Goal: Browse casually

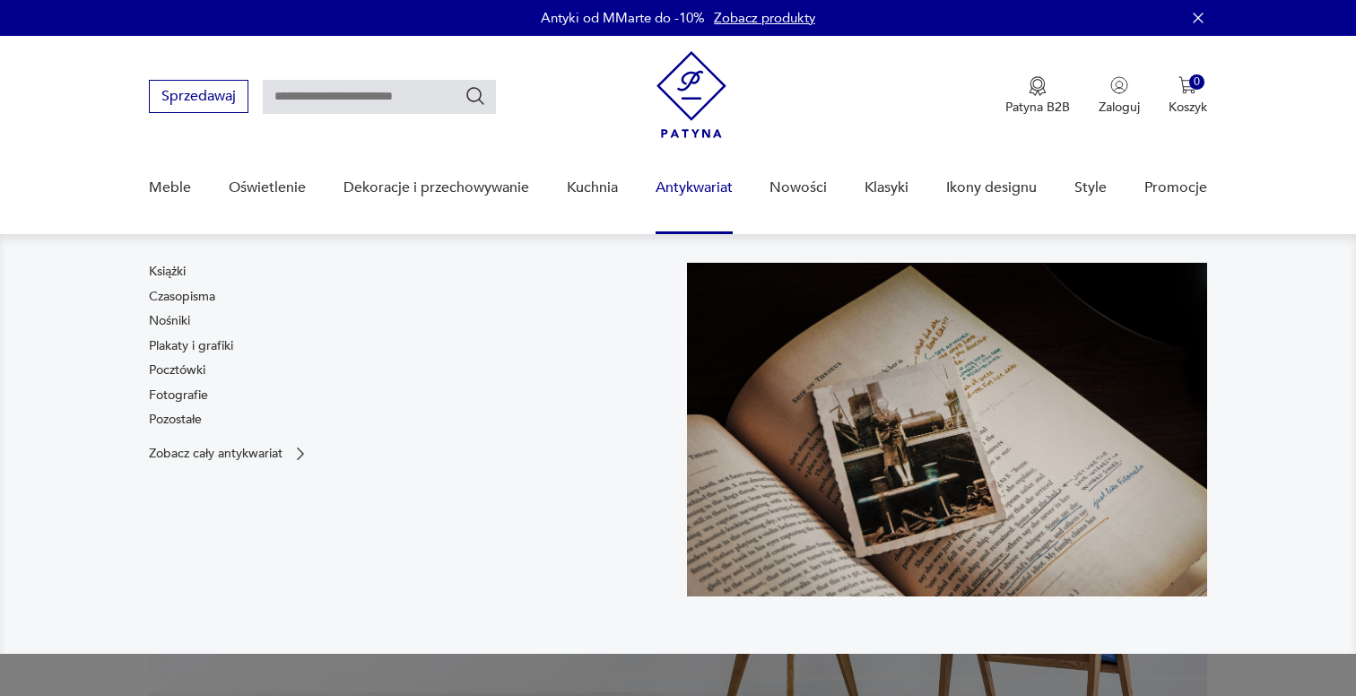
click at [696, 191] on link "Antykwariat" at bounding box center [694, 187] width 77 height 69
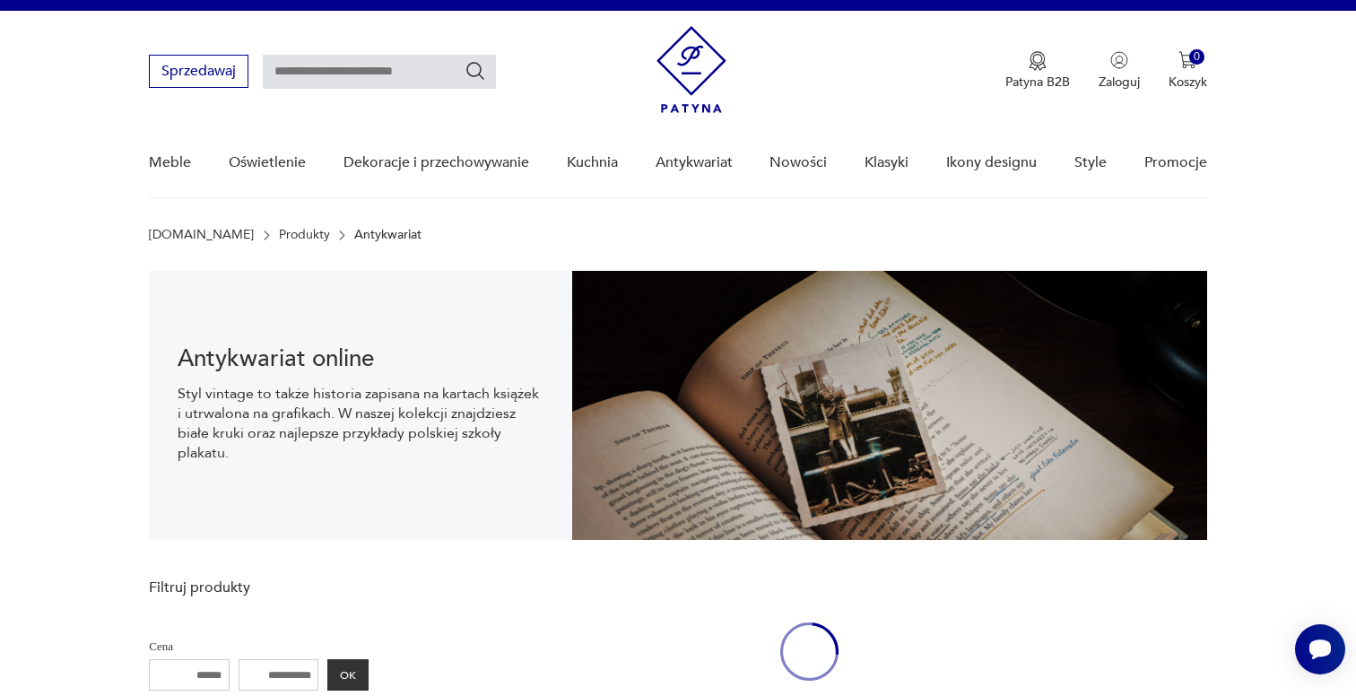
scroll to position [26, 0]
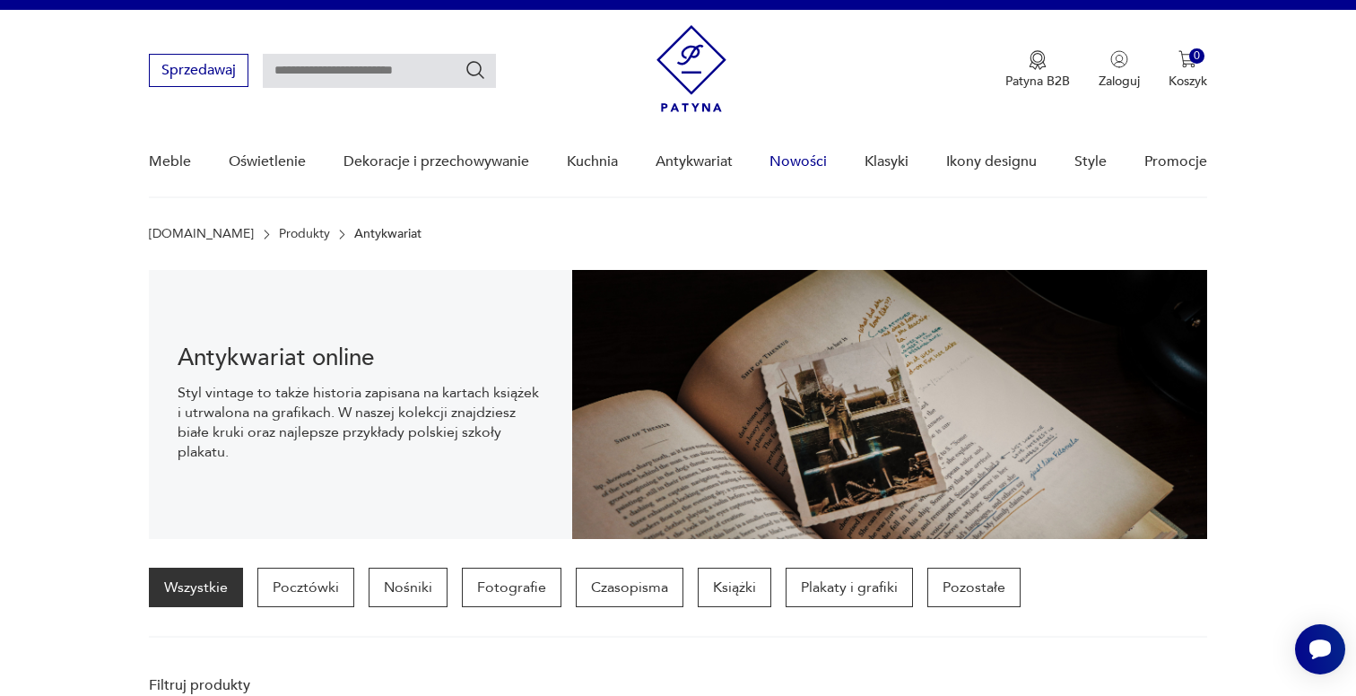
click at [797, 164] on link "Nowości" at bounding box center [797, 161] width 57 height 69
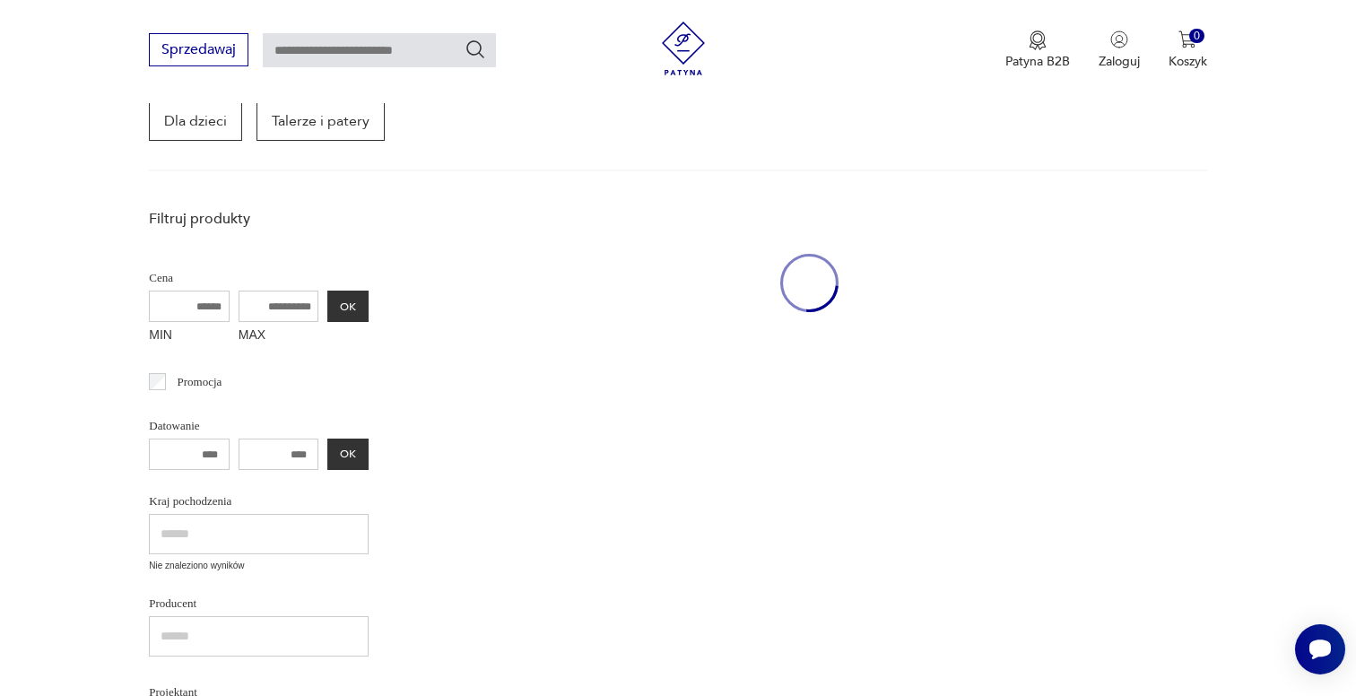
scroll to position [318, 0]
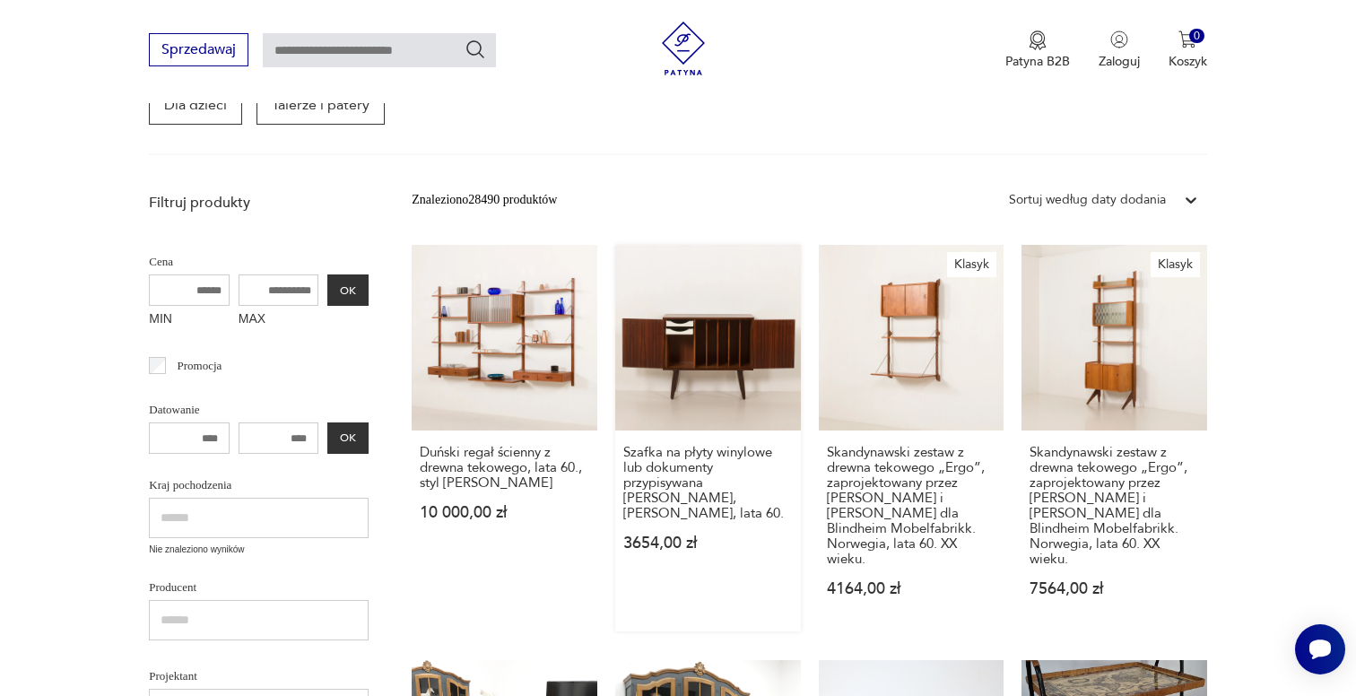
click at [770, 302] on link "Szafka na płyty winylowe lub dokumenty przypisywana [PERSON_NAME], [PERSON_NAME…" at bounding box center [708, 438] width 186 height 387
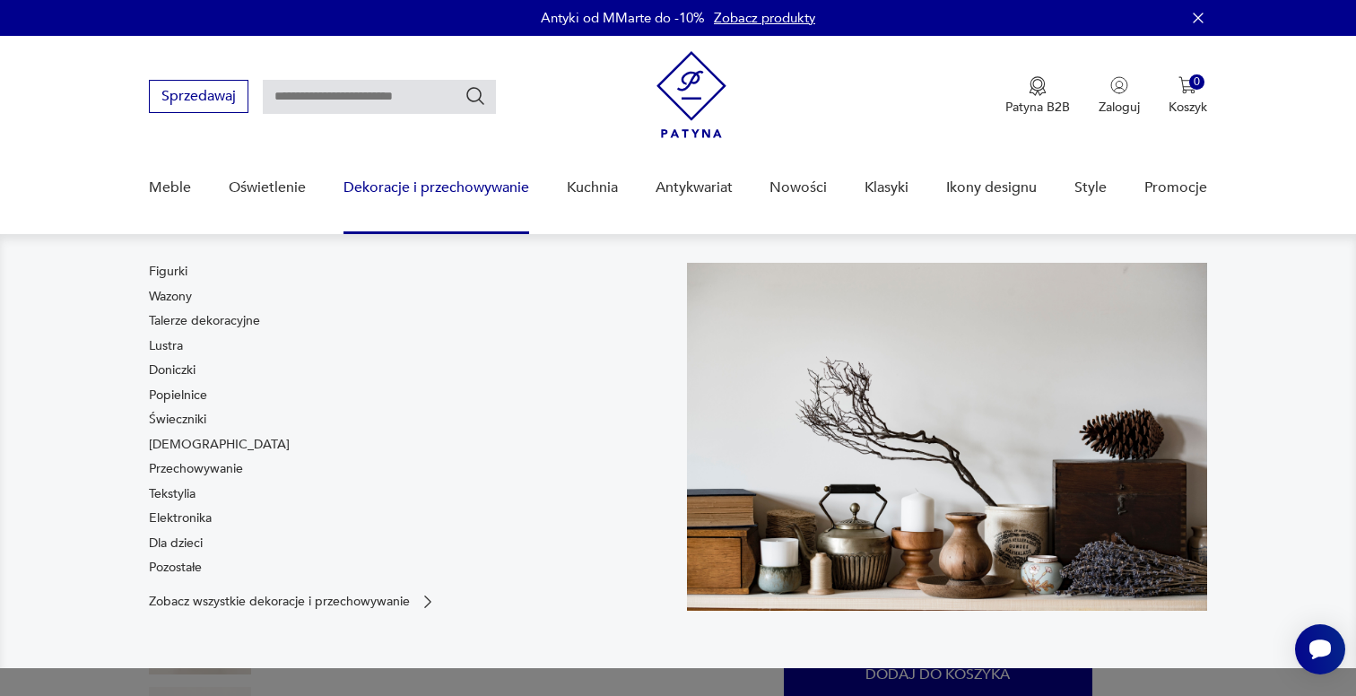
click at [486, 191] on link "Dekoracje i przechowywanie" at bounding box center [436, 187] width 186 height 69
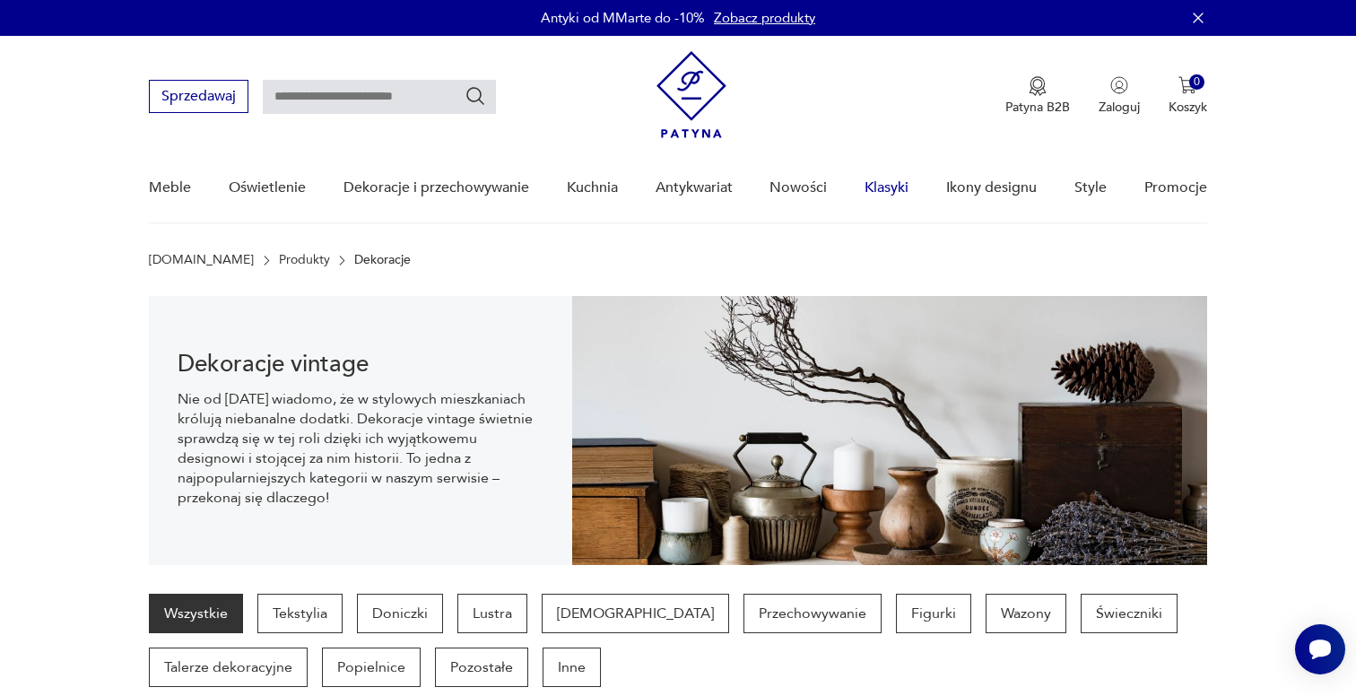
click at [906, 185] on link "Klasyki" at bounding box center [886, 187] width 44 height 69
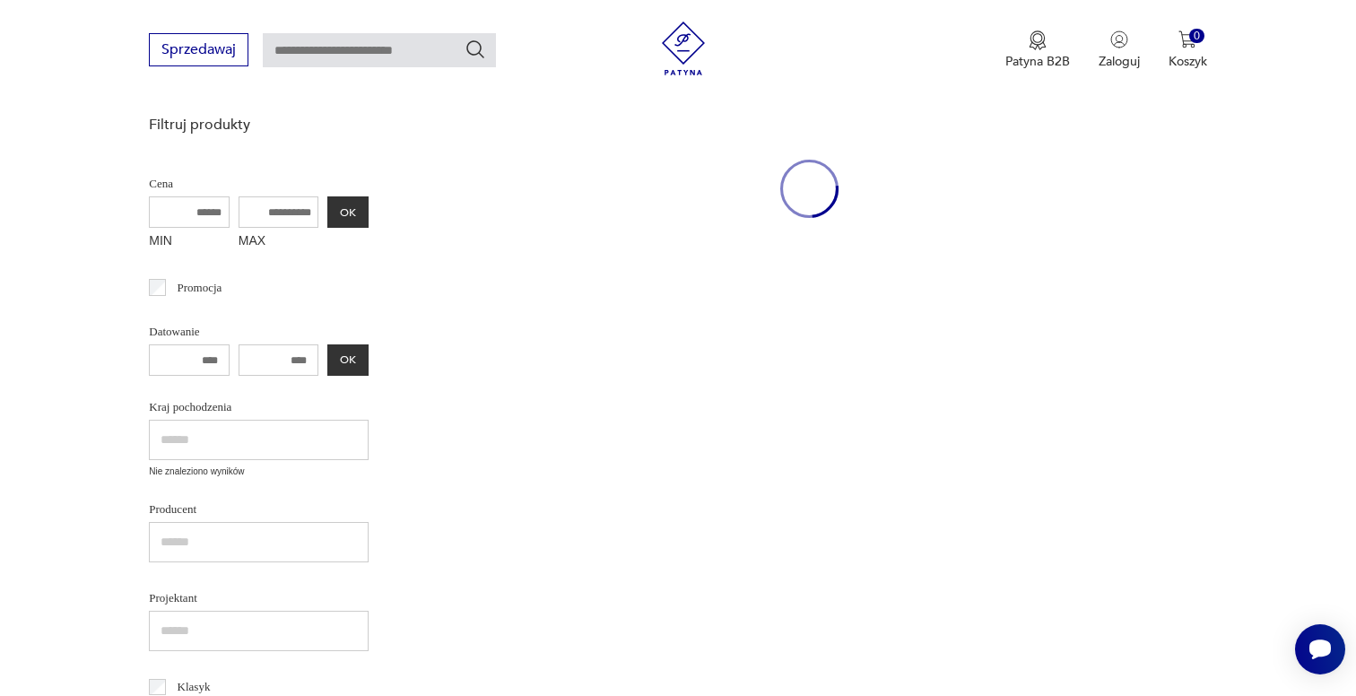
scroll to position [232, 0]
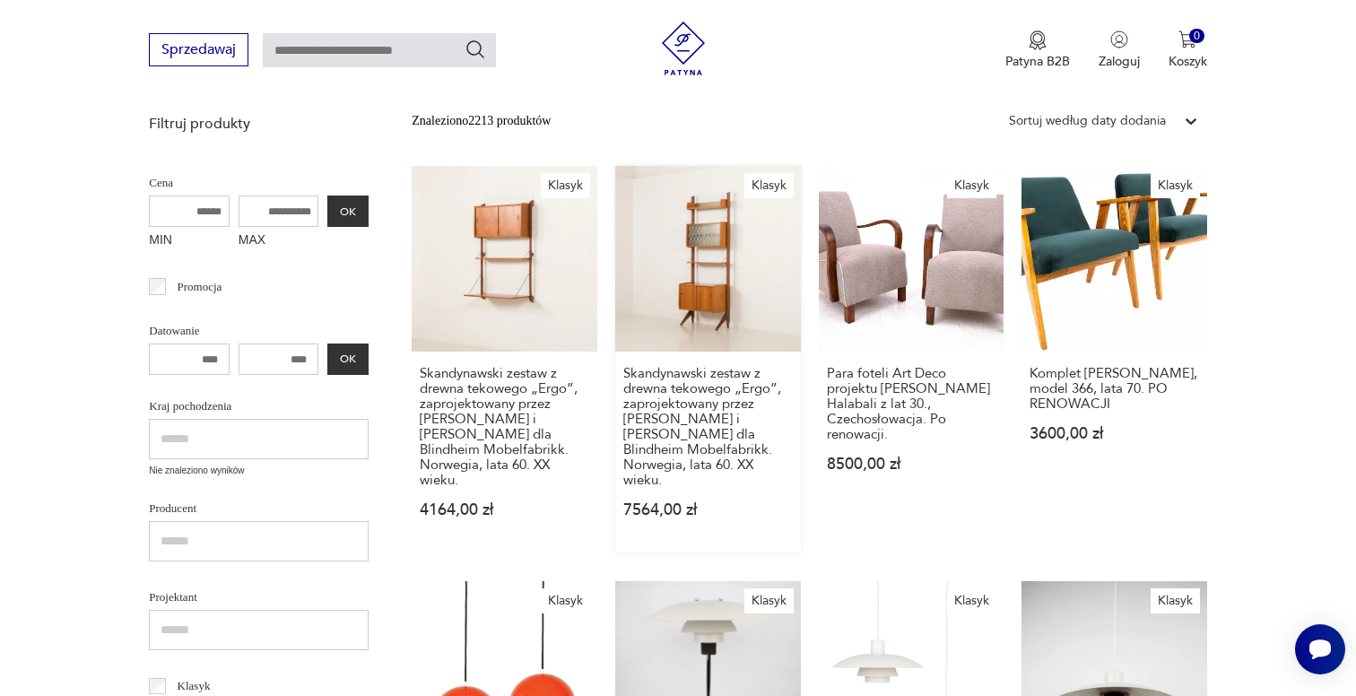
click at [680, 239] on link "Klasyk Skandynawski zestaw z drewna tekowego „Ergo”, zaprojektowany przez [PERS…" at bounding box center [708, 359] width 186 height 387
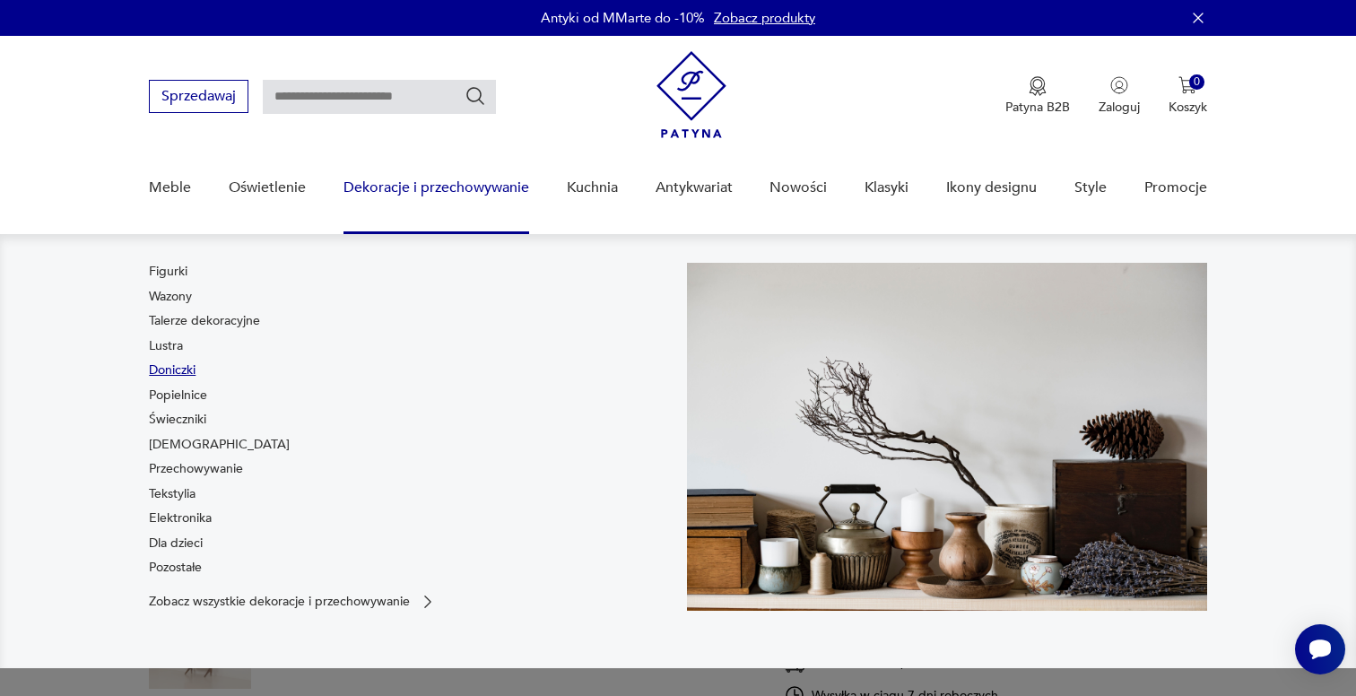
click at [179, 363] on link "Doniczki" at bounding box center [172, 370] width 47 height 18
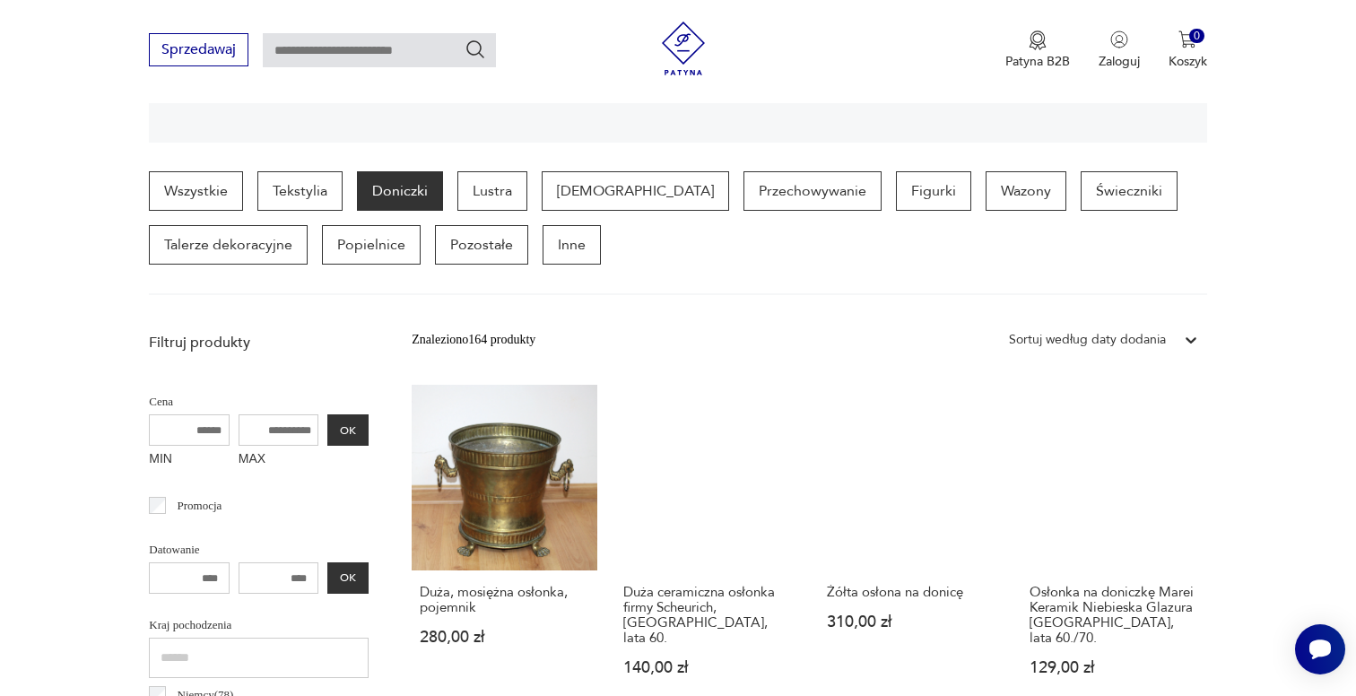
scroll to position [426, 0]
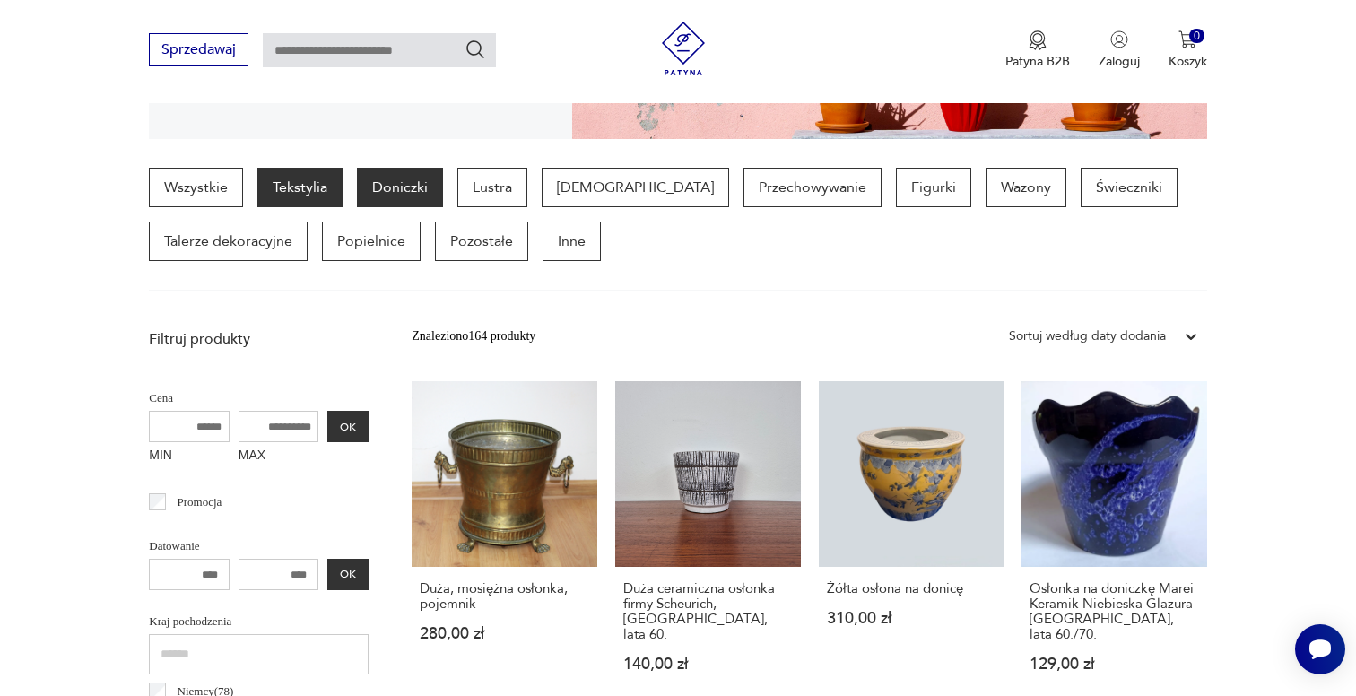
click at [319, 191] on p "Tekstylia" at bounding box center [299, 187] width 85 height 39
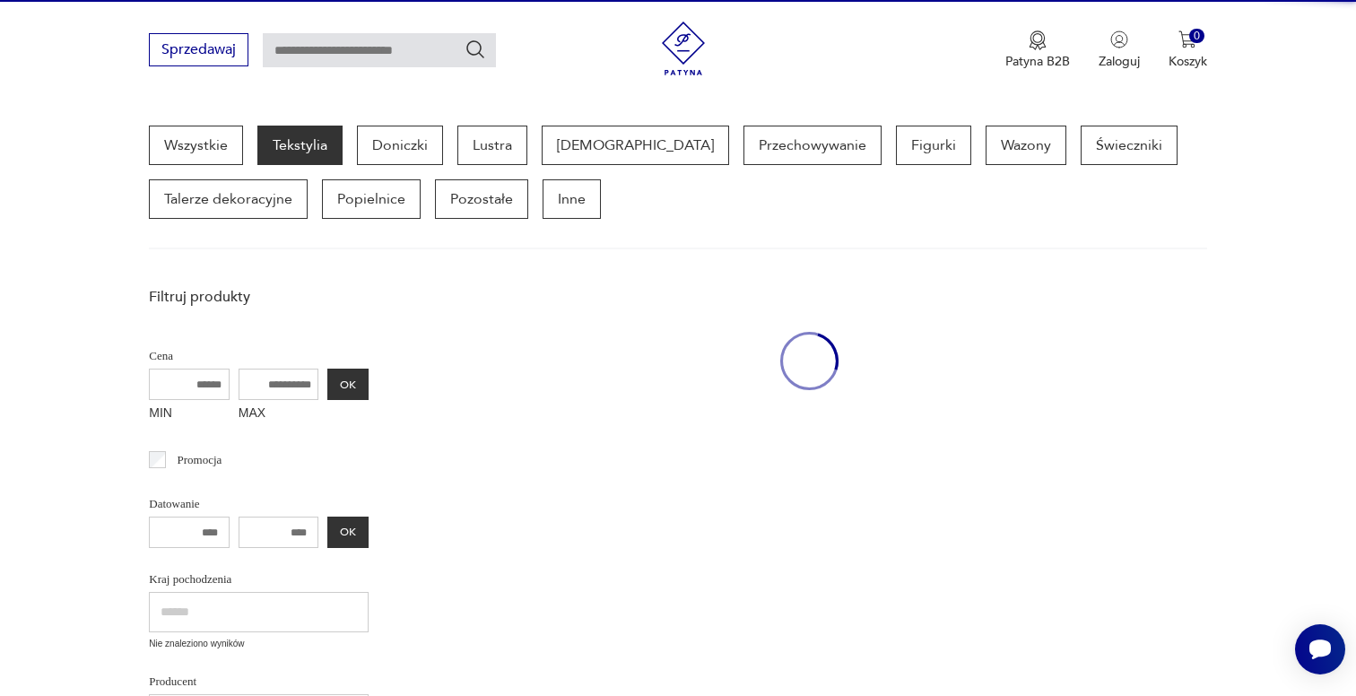
scroll to position [476, 0]
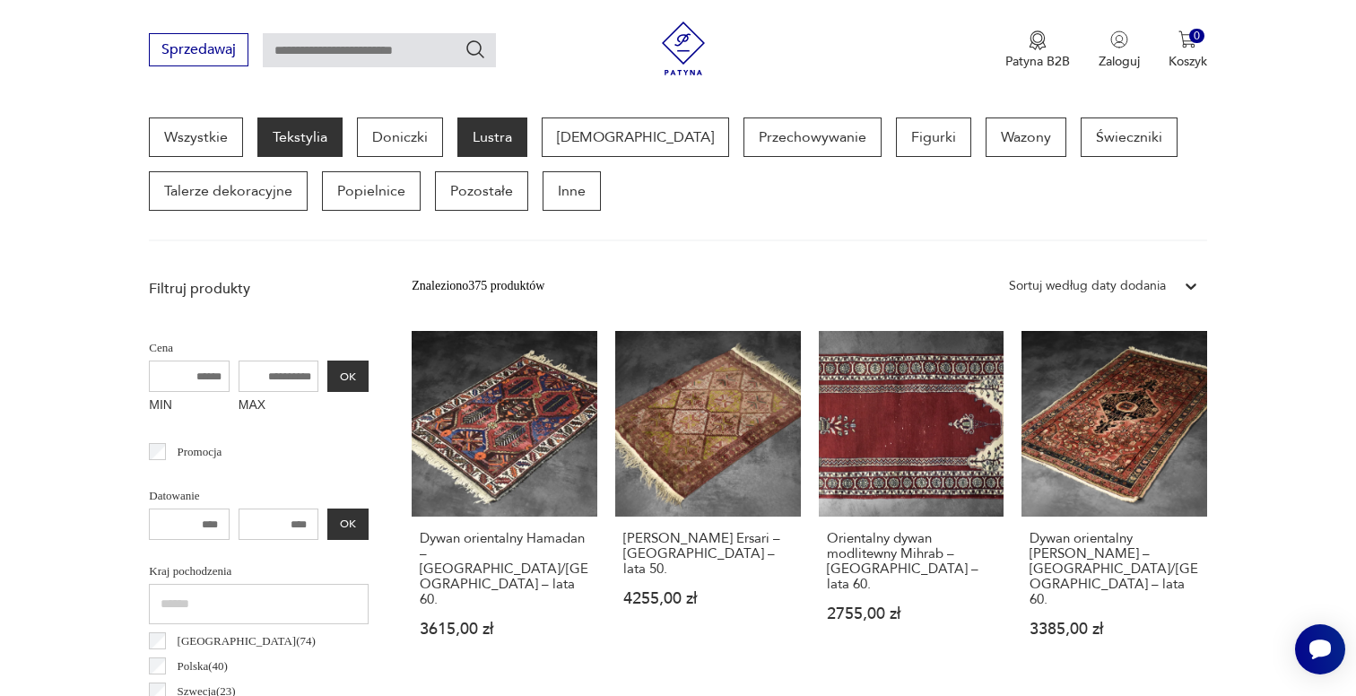
click at [499, 142] on p "Lustra" at bounding box center [492, 136] width 70 height 39
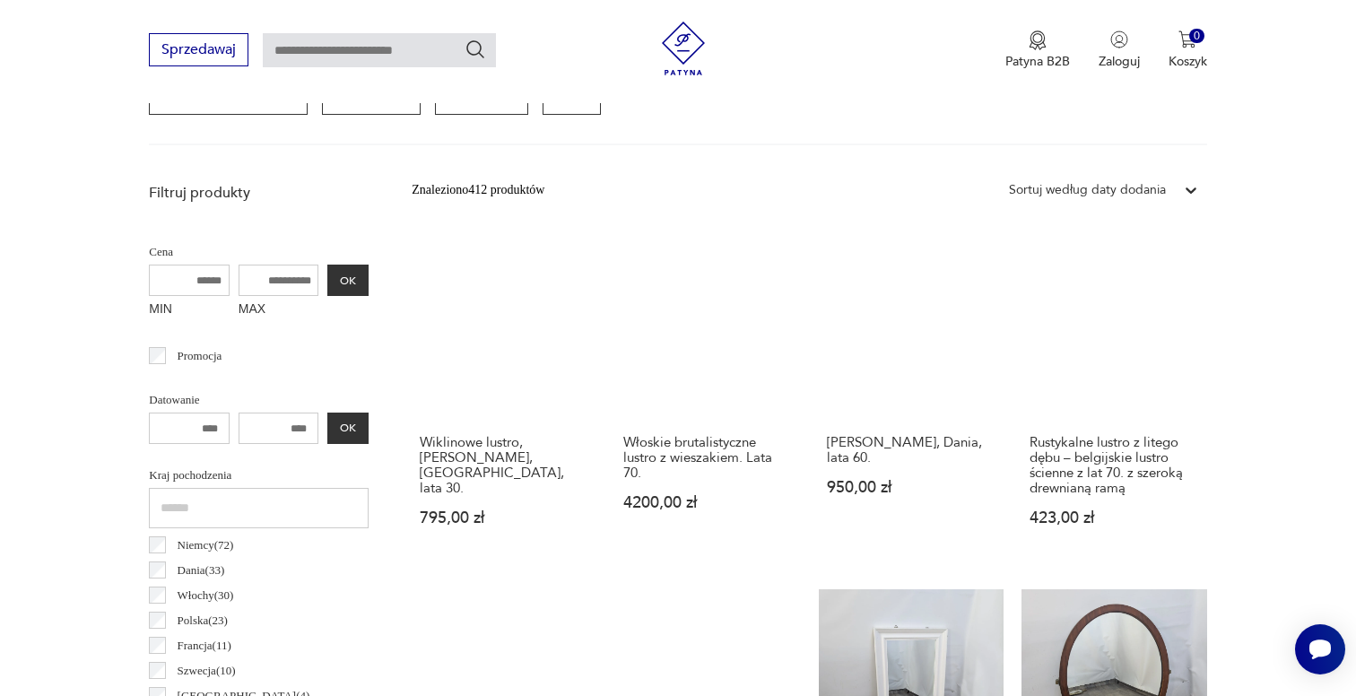
scroll to position [560, 0]
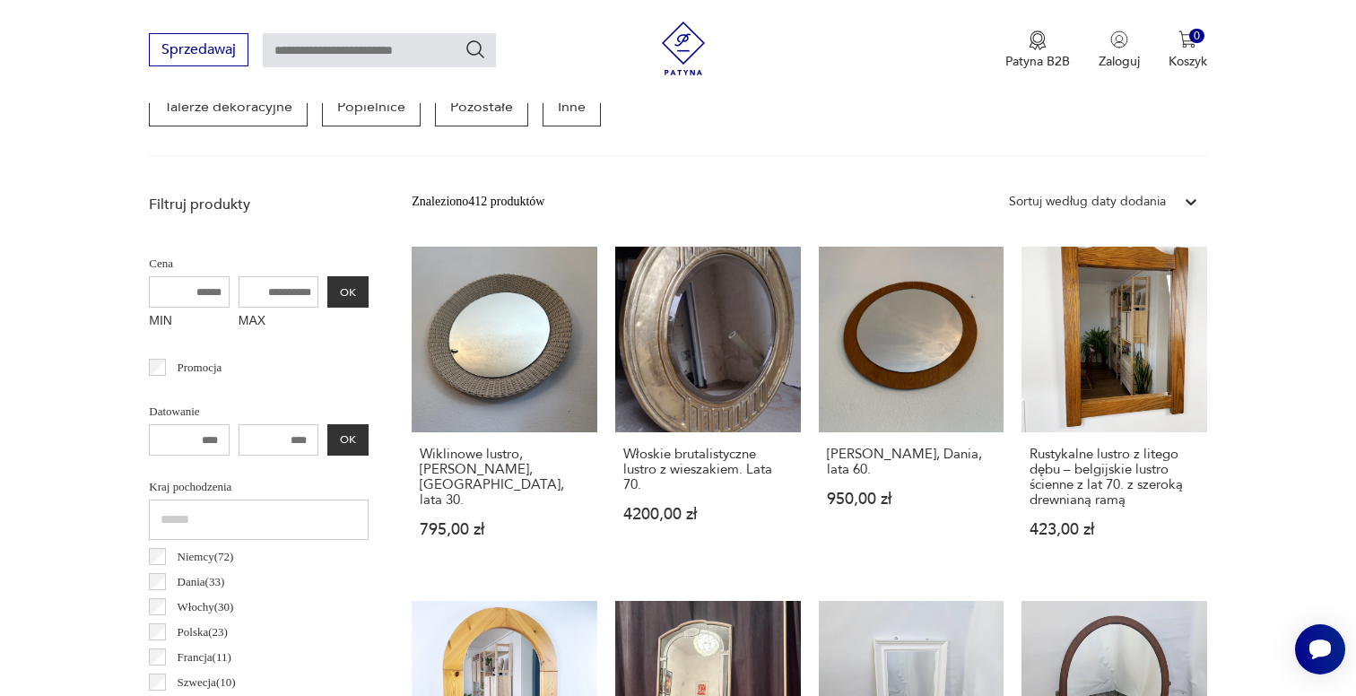
click at [558, 129] on div "Wszystkie Tekstylia Doniczki Lustra [DEMOGRAPHIC_DATA] Przechowywanie Figurki W…" at bounding box center [677, 95] width 1057 height 124
click at [562, 117] on p "Inne" at bounding box center [572, 106] width 58 height 39
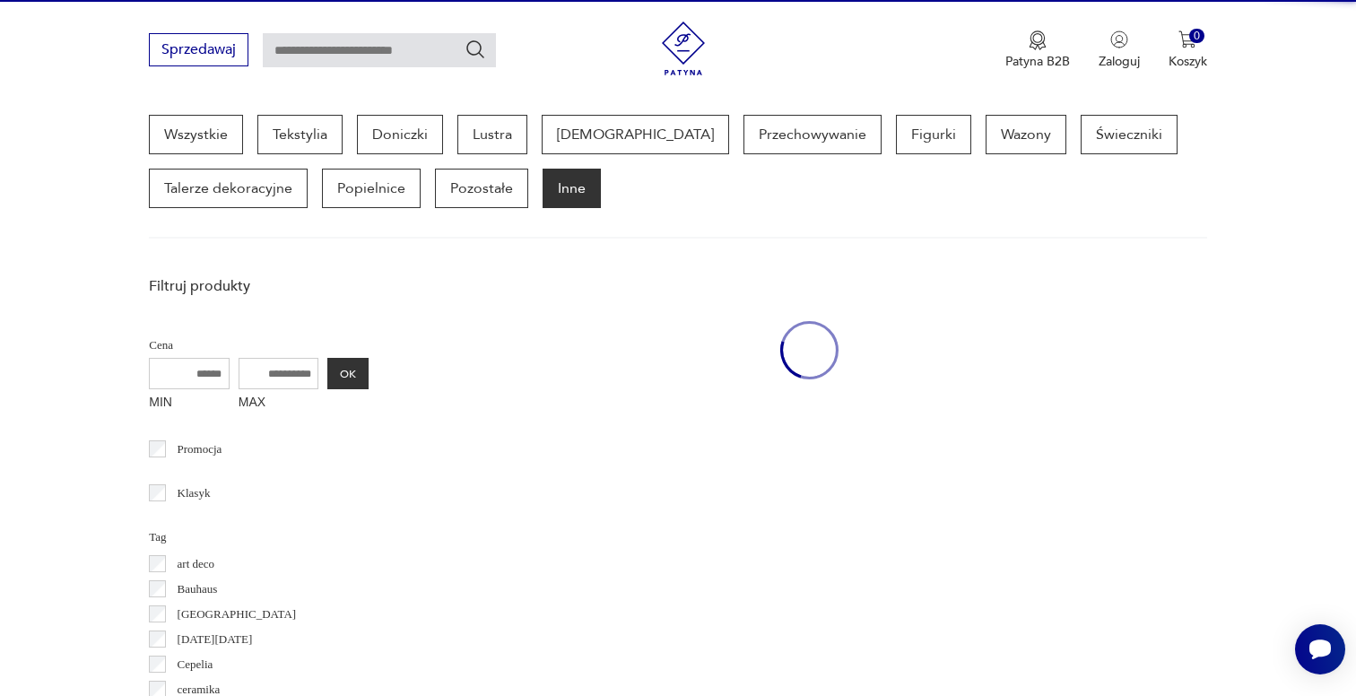
scroll to position [476, 0]
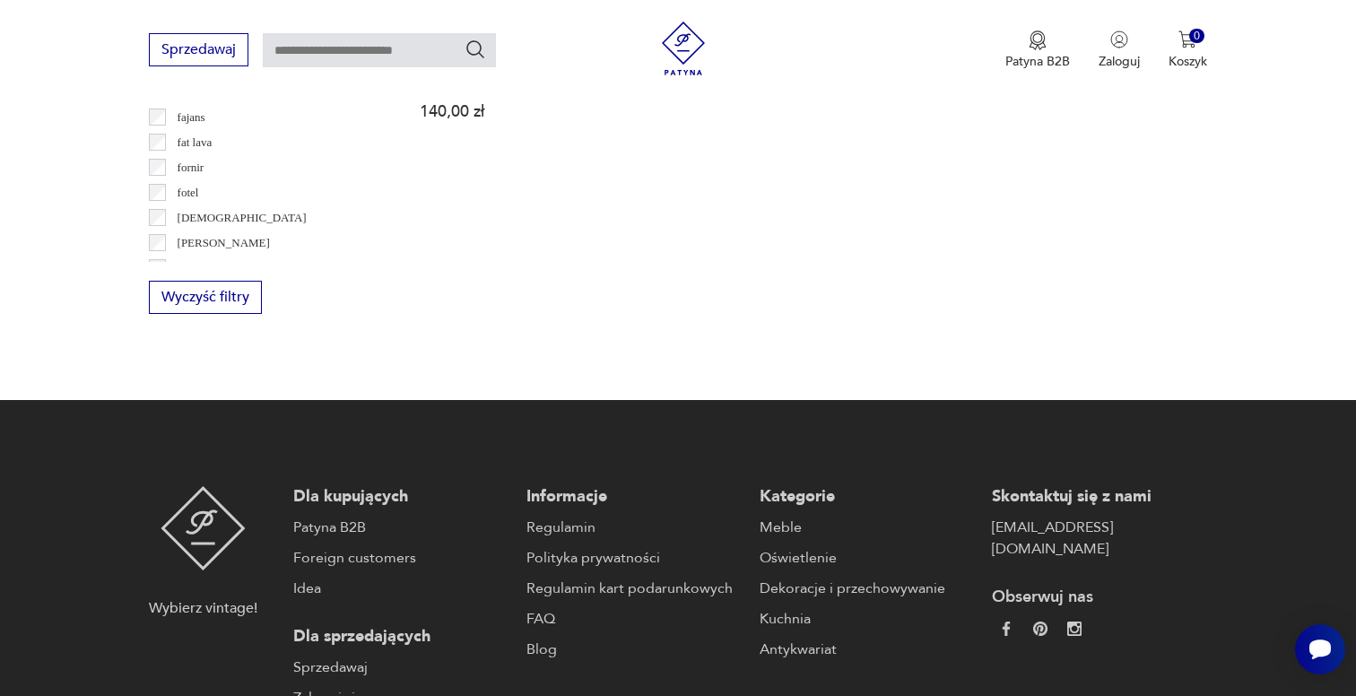
scroll to position [954, 0]
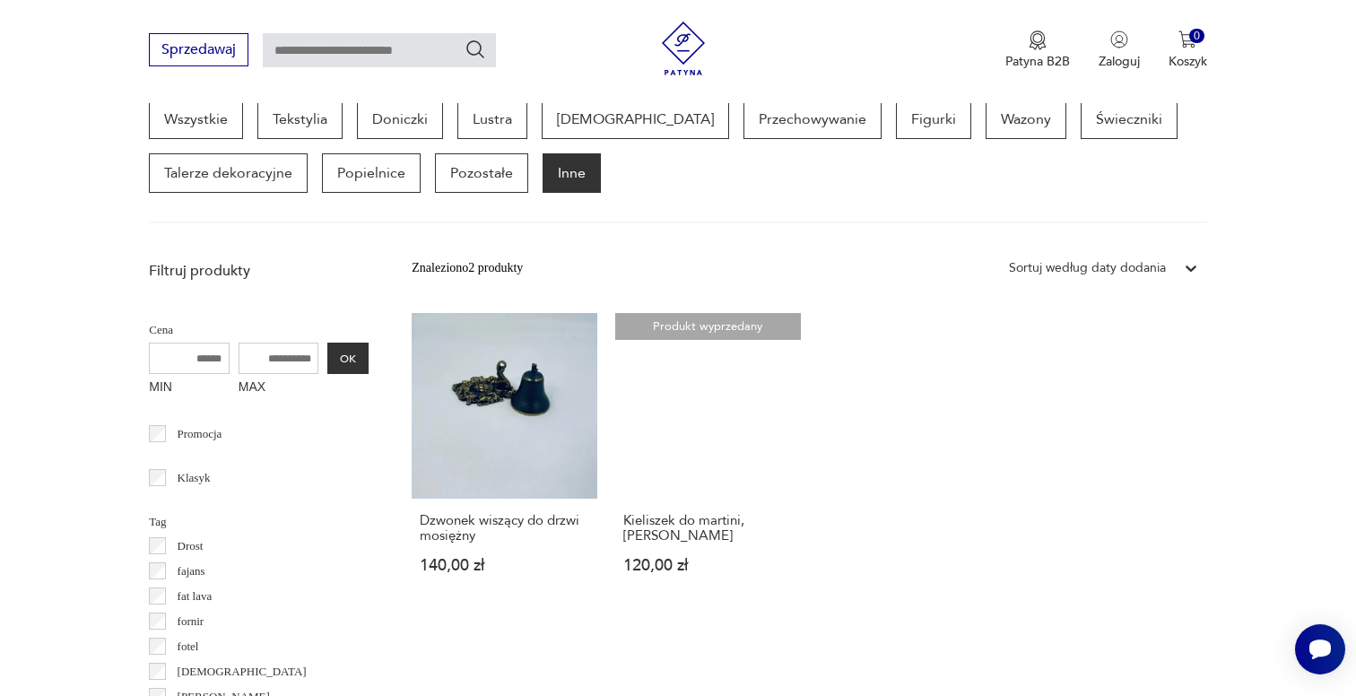
scroll to position [498, 0]
